Goal: Book appointment/travel/reservation

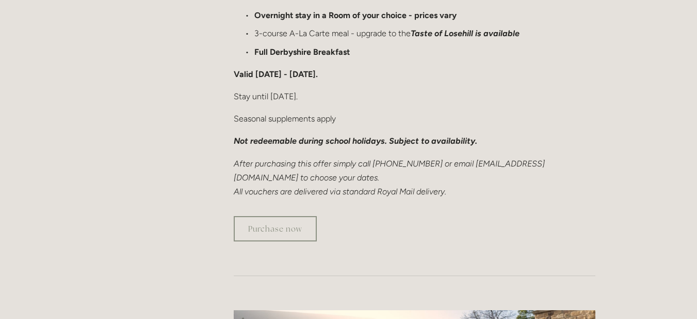
scroll to position [774, 0]
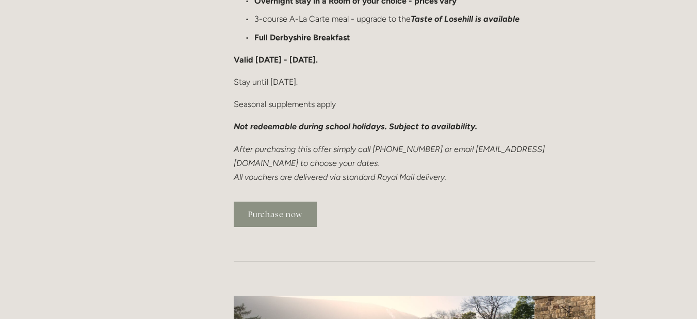
click at [286, 201] on link "Purchase now" at bounding box center [275, 213] width 83 height 25
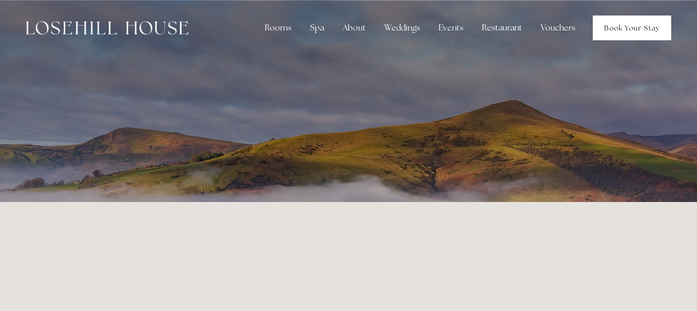
click at [621, 28] on link "Book Your Stay" at bounding box center [632, 27] width 78 height 25
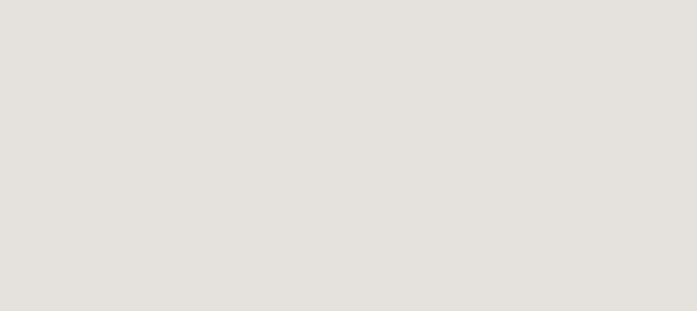
scroll to position [177, 0]
